Goal: Book appointment/travel/reservation

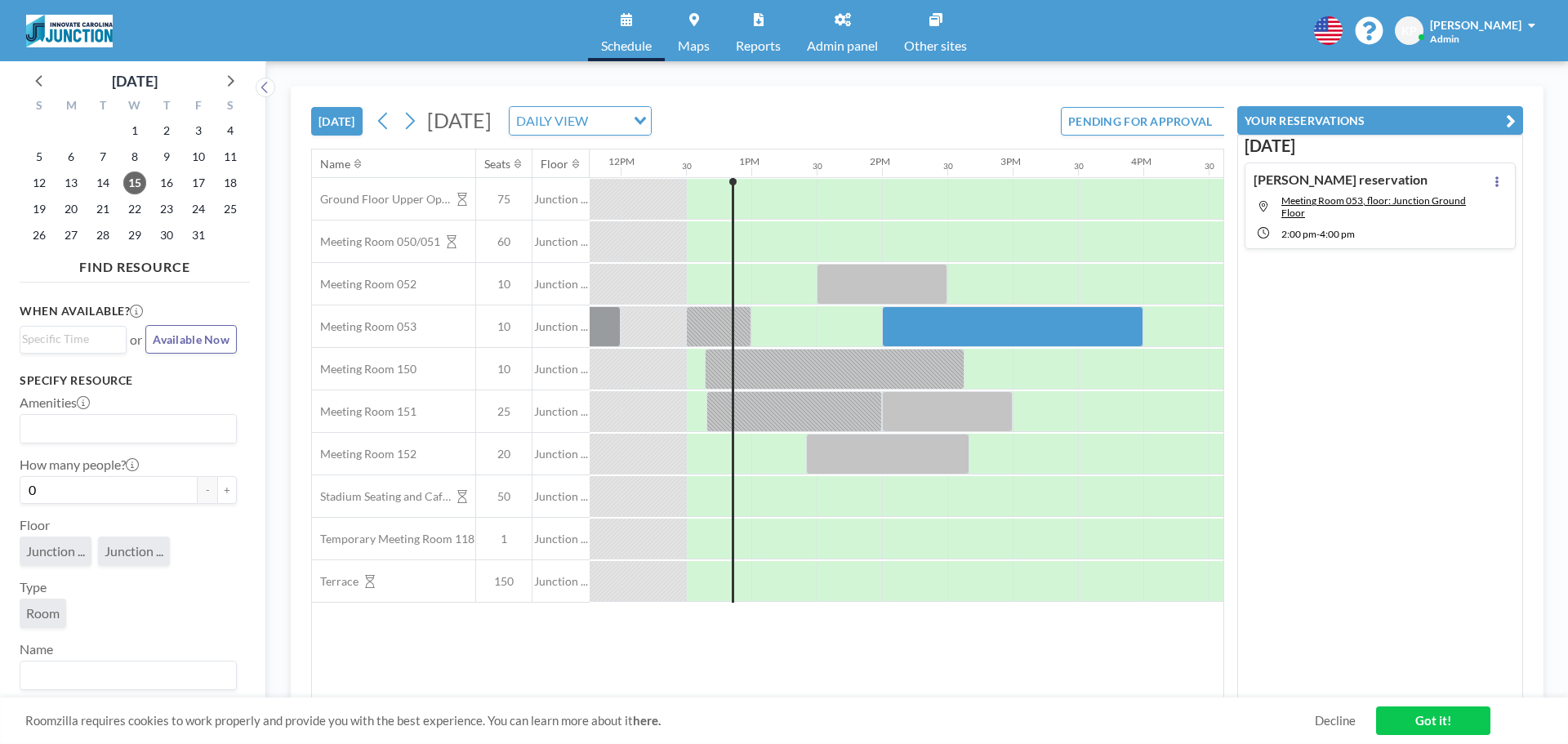
scroll to position [0, 1568]
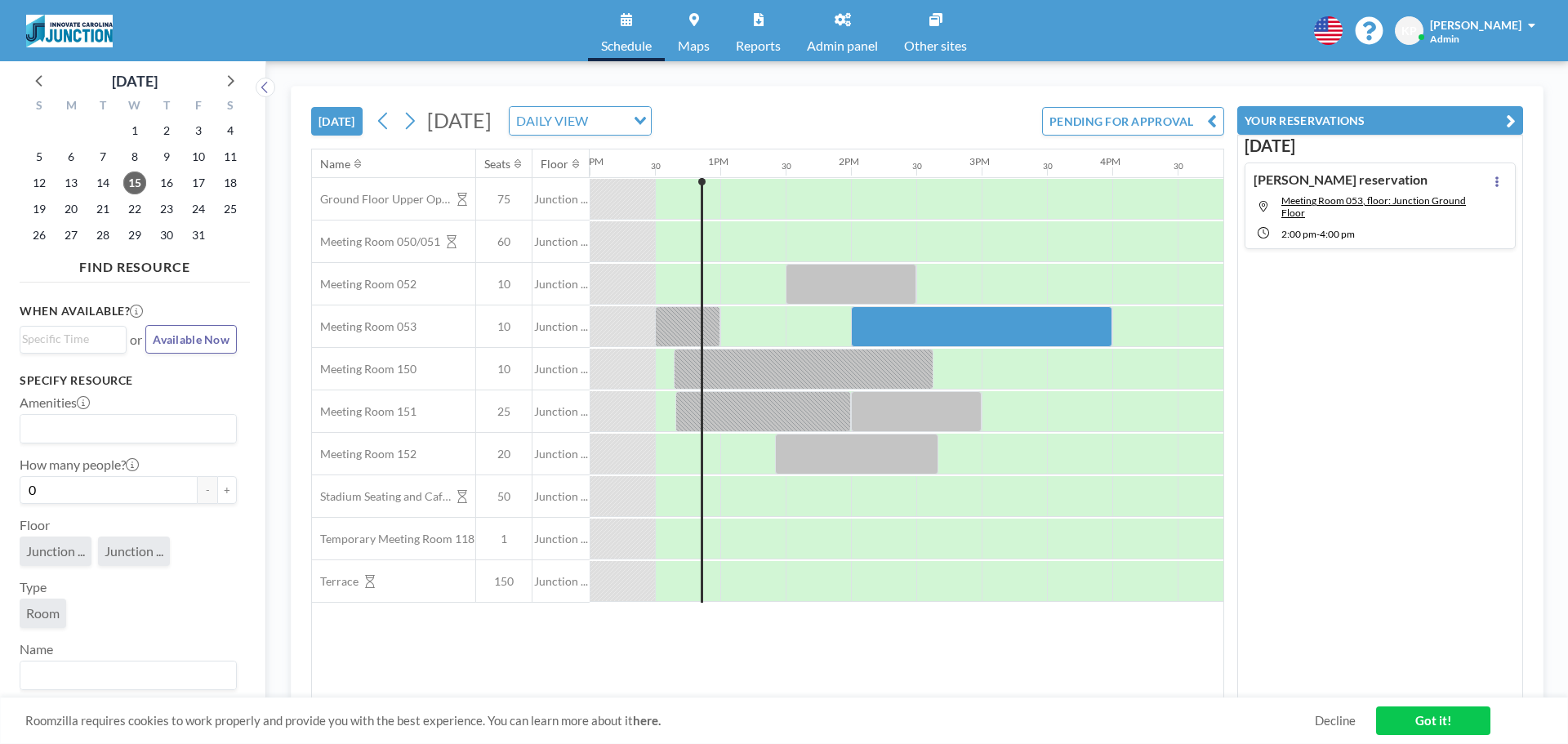
drag, startPoint x: 890, startPoint y: 698, endPoint x: 868, endPoint y: 704, distance: 22.8
click at [868, 704] on div "Roomzilla requires cookies to work properly and provide you with the best exper…" at bounding box center [784, 721] width 1568 height 46
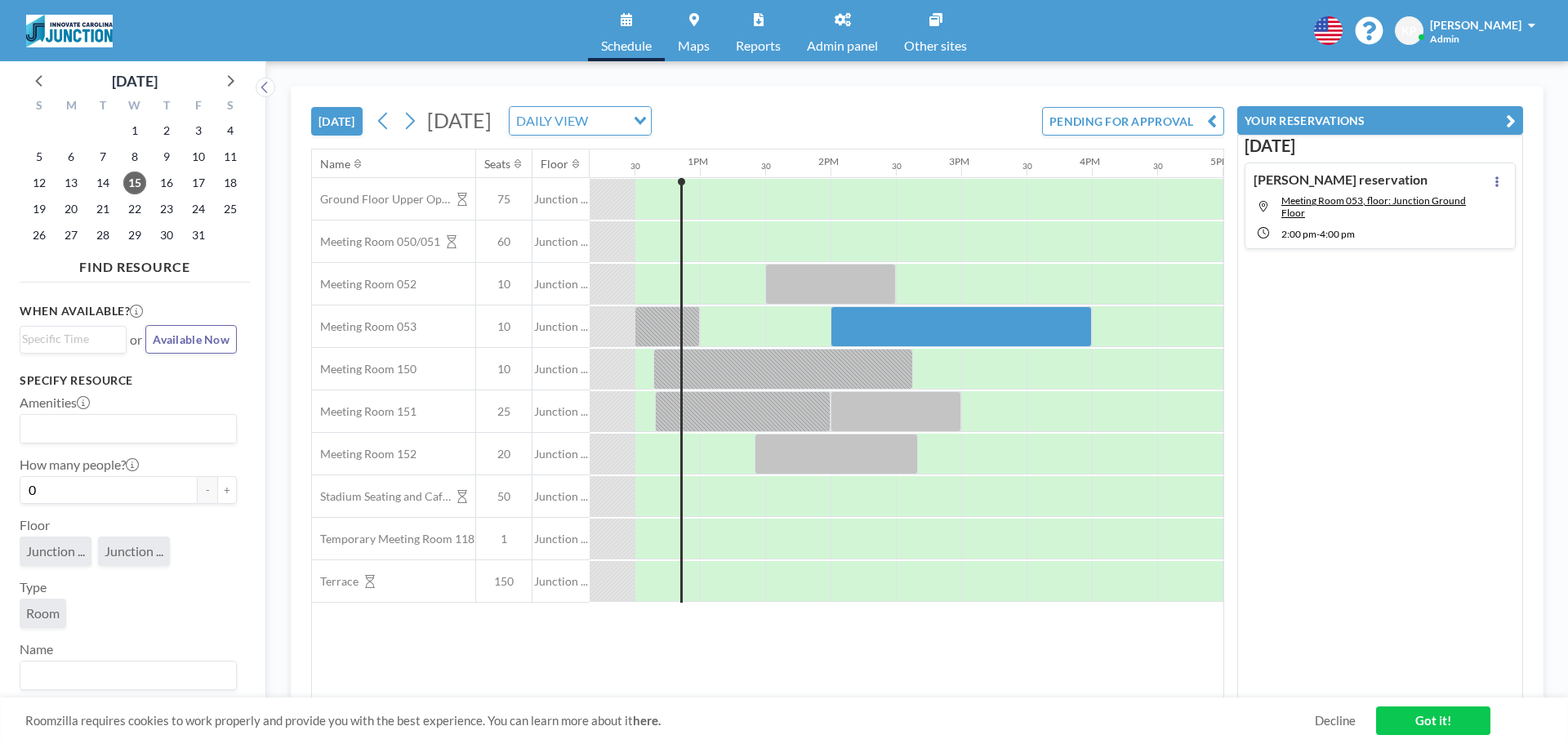
scroll to position [0, 1623]
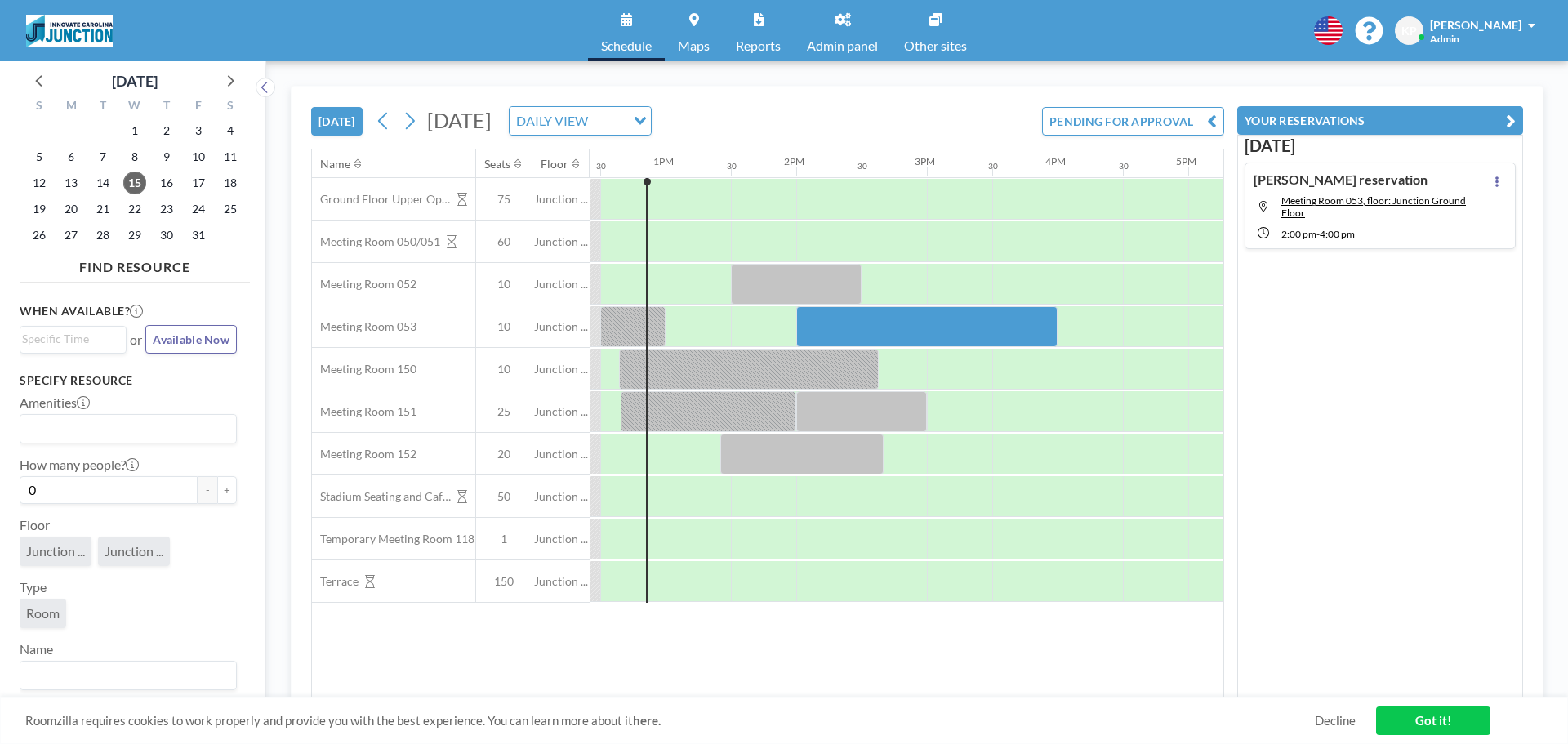
click at [1009, 638] on div "Name Seats Floor 12AM 30 1AM 30 2AM 30 3AM 30 4AM 30 5AM 30 6AM 30 7AM 30 8AM 3…" at bounding box center [768, 424] width 911 height 549
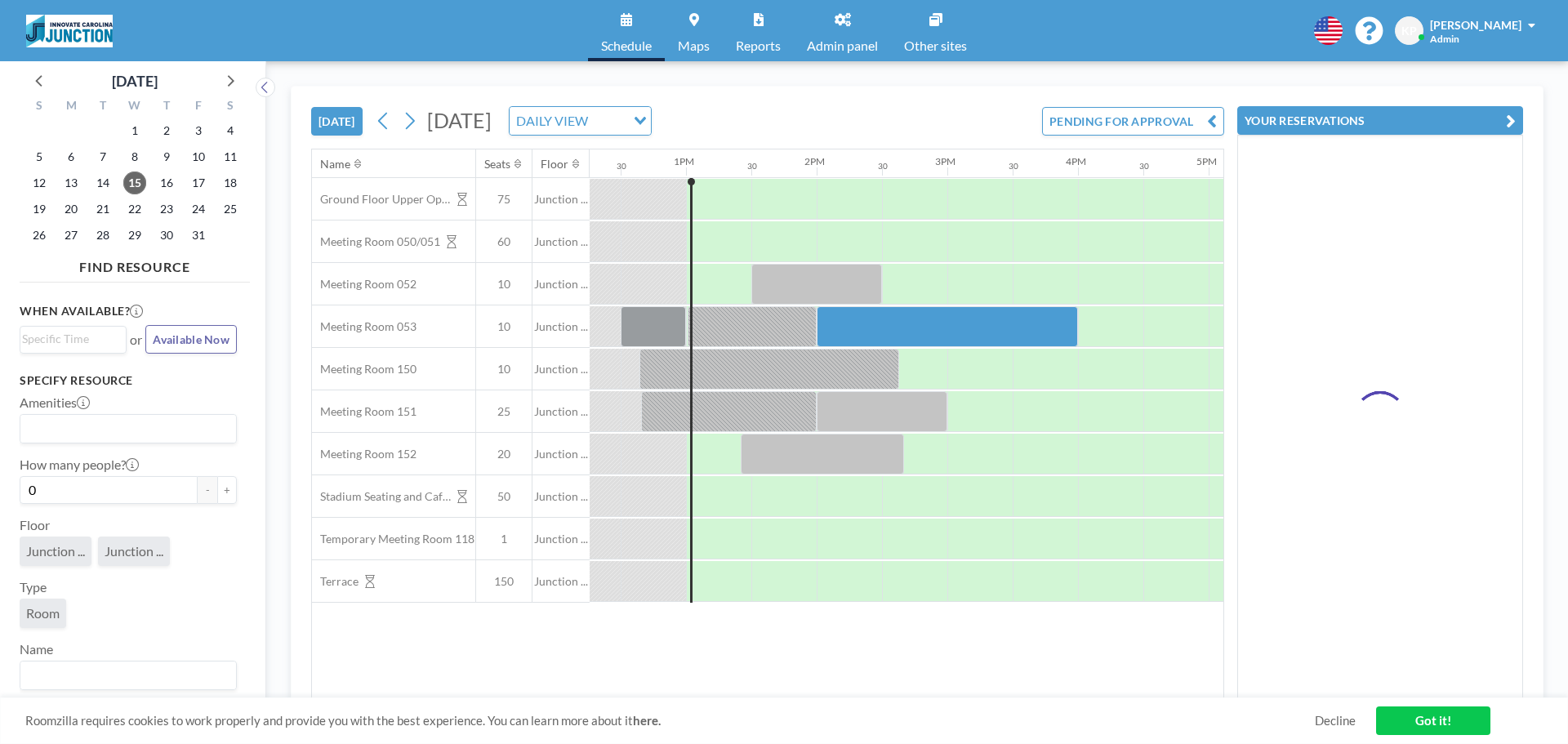
scroll to position [0, 1633]
